Goal: Transaction & Acquisition: Purchase product/service

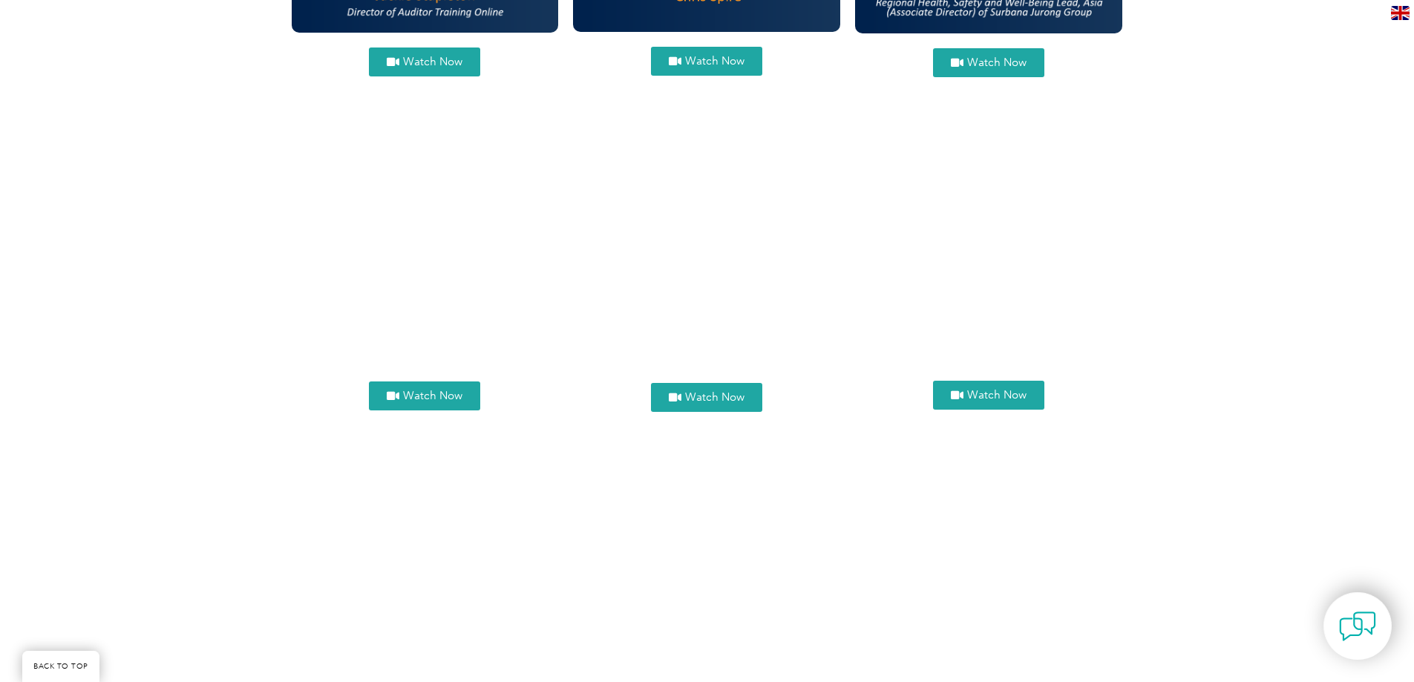
scroll to position [1559, 0]
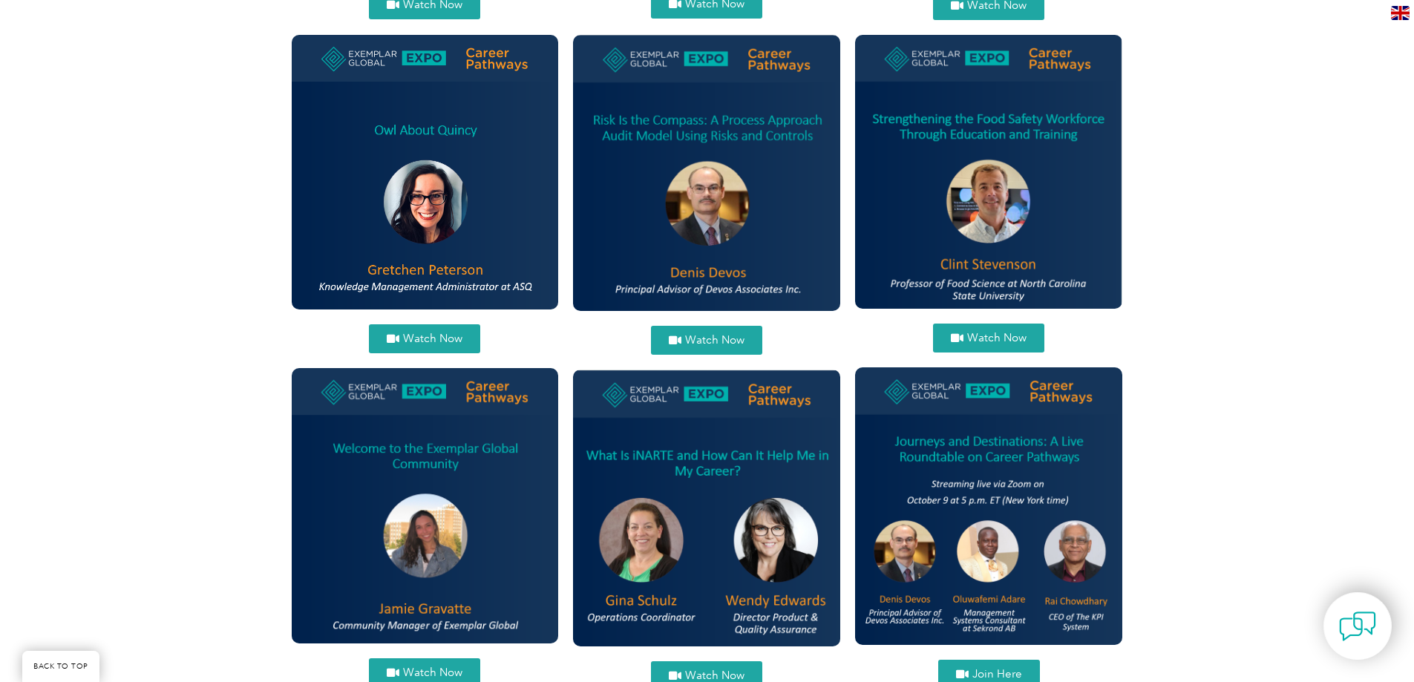
click at [717, 335] on span "Watch Now" at bounding box center [714, 340] width 59 height 11
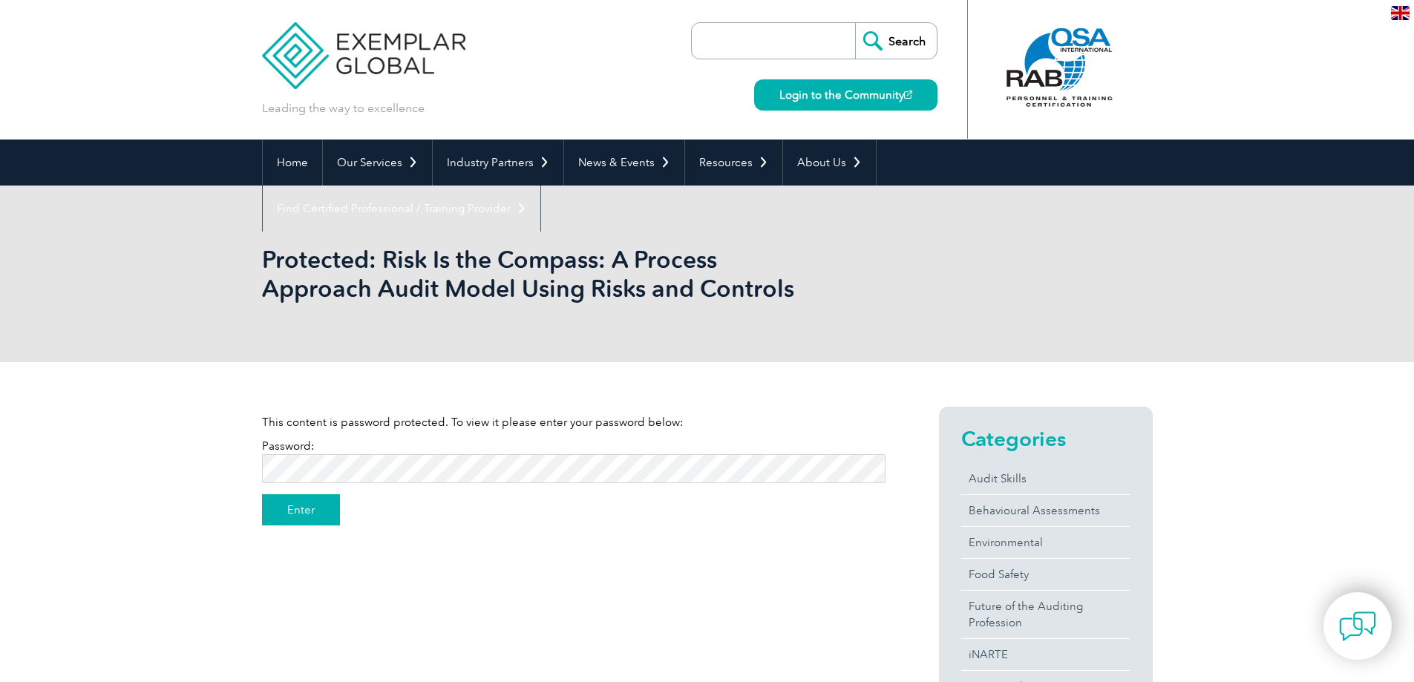
click at [300, 502] on input "Enter" at bounding box center [301, 509] width 78 height 31
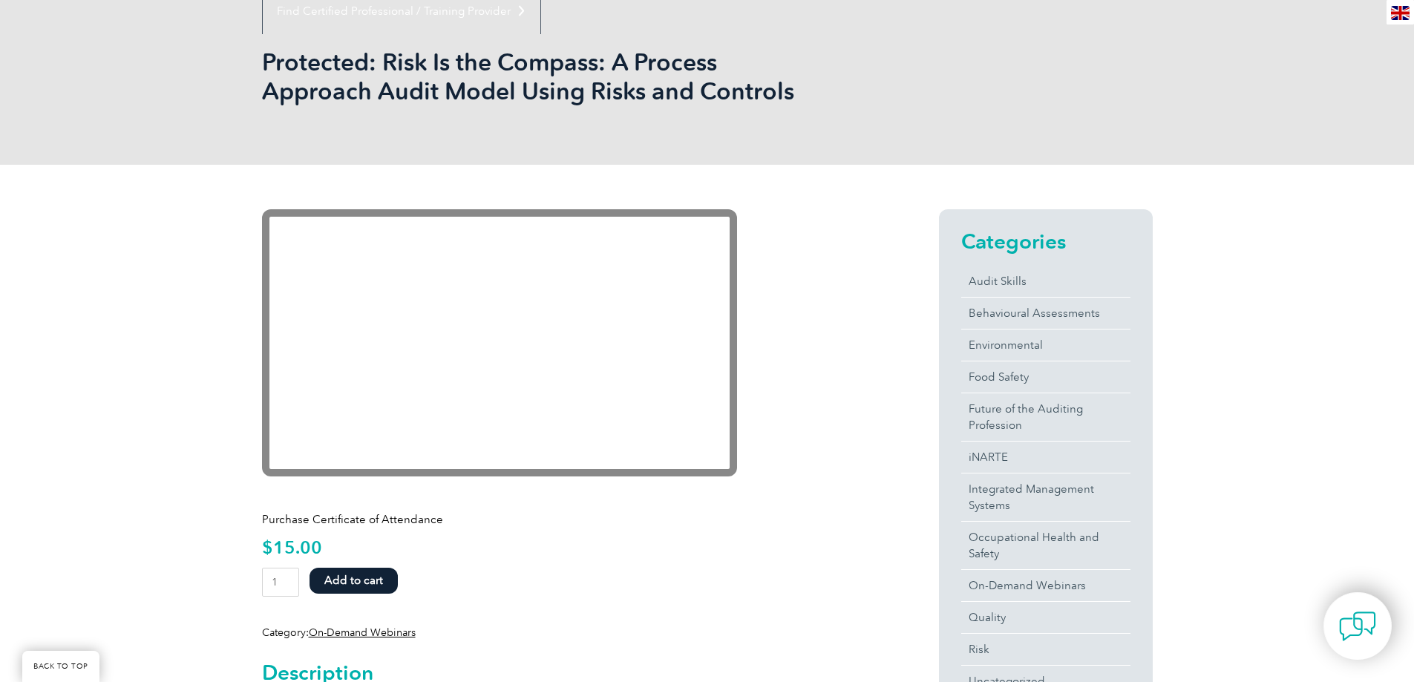
scroll to position [74, 0]
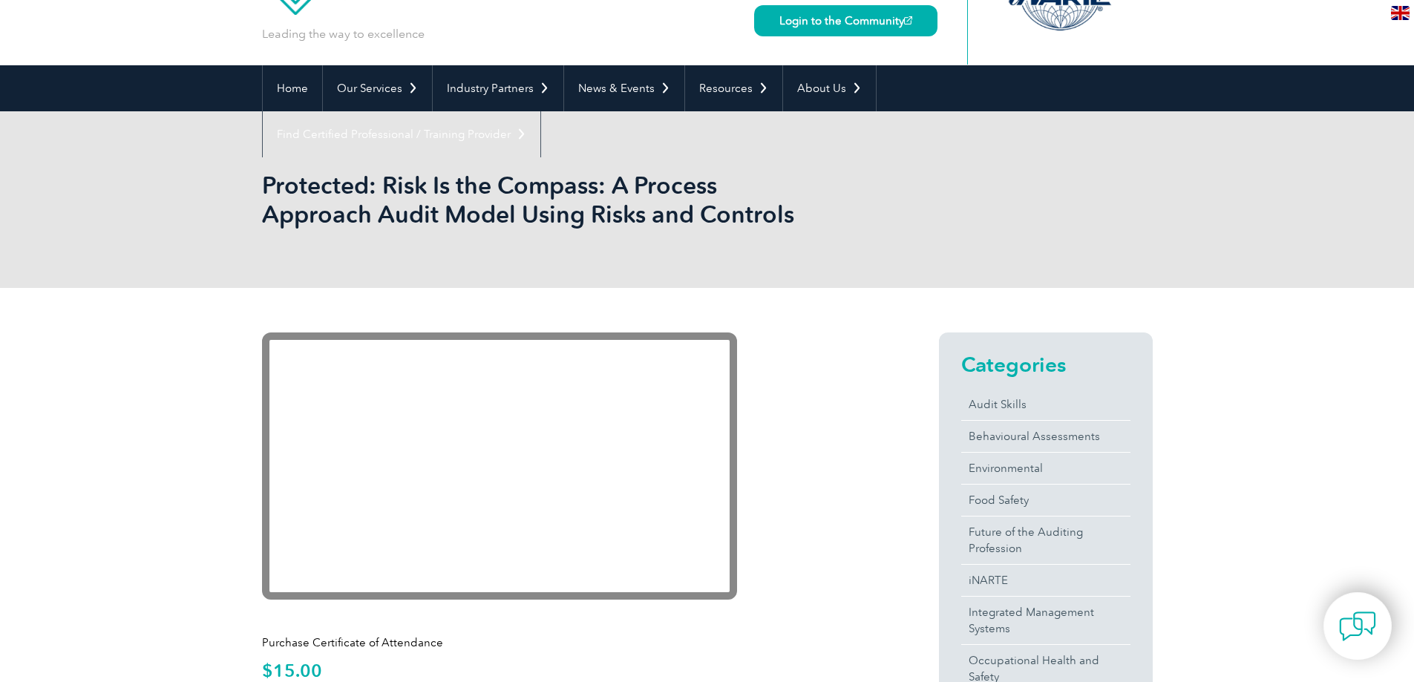
click at [120, 255] on div "Protected: Risk Is the Compass: A Process Approach Audit Model Using Risks and …" at bounding box center [707, 199] width 1414 height 177
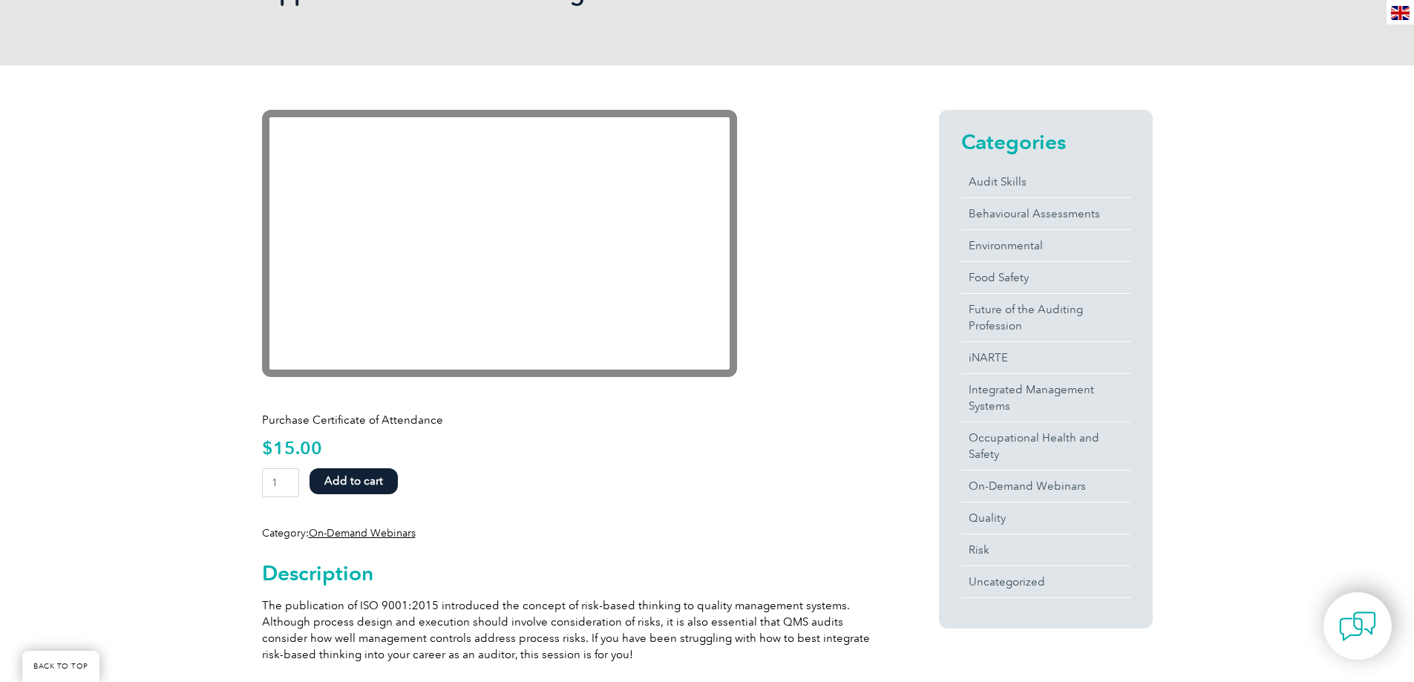
scroll to position [223, 0]
